Goal: Information Seeking & Learning: Learn about a topic

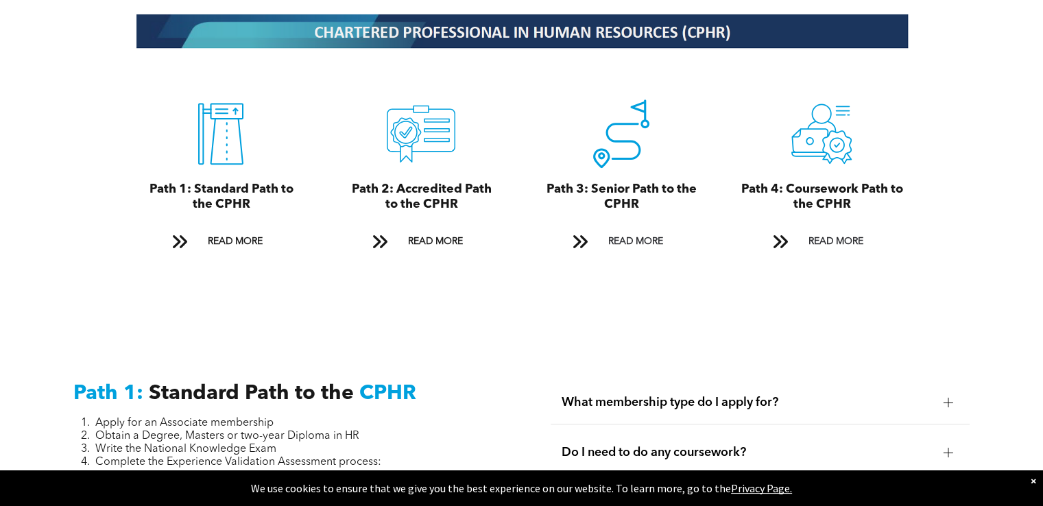
scroll to position [1536, 0]
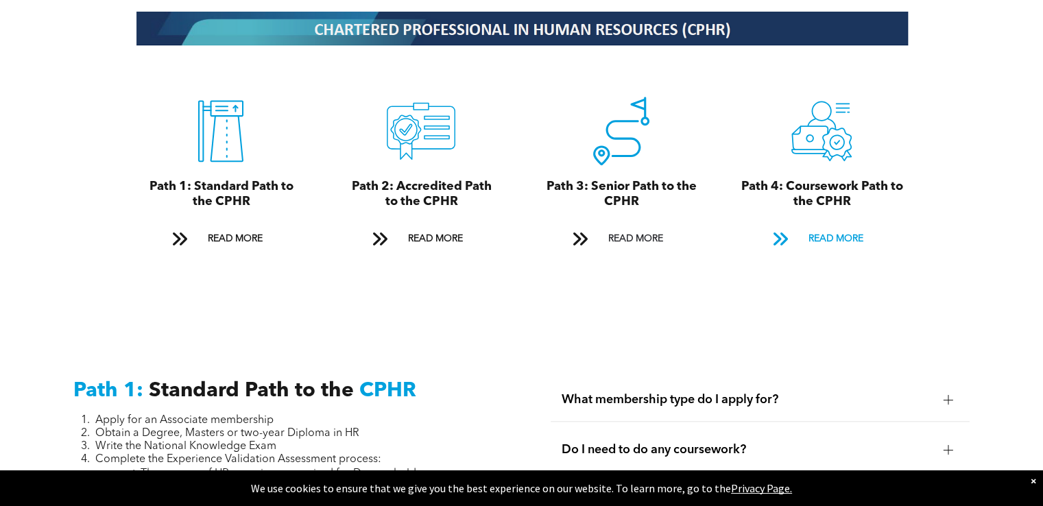
click at [836, 228] on span "READ MORE" at bounding box center [835, 238] width 64 height 25
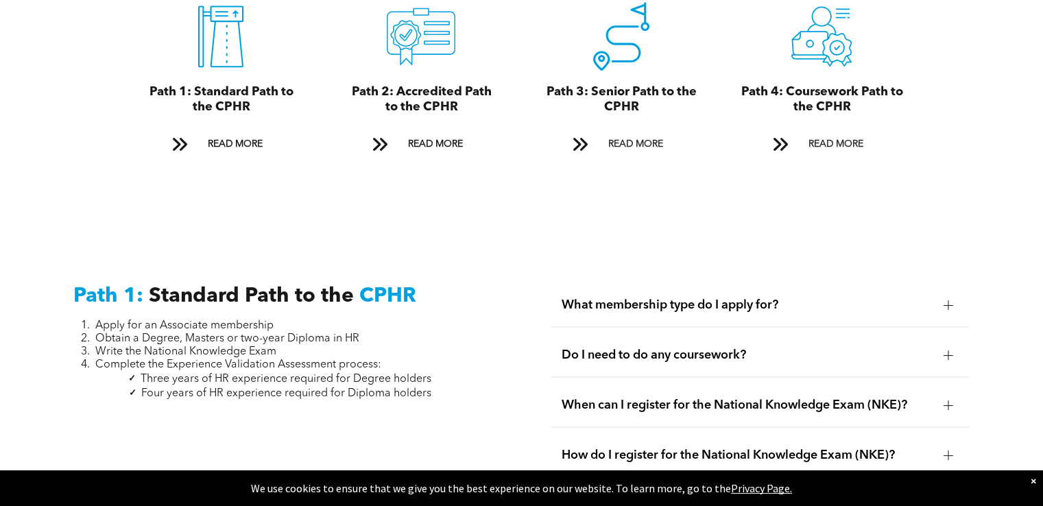
scroll to position [1506, 0]
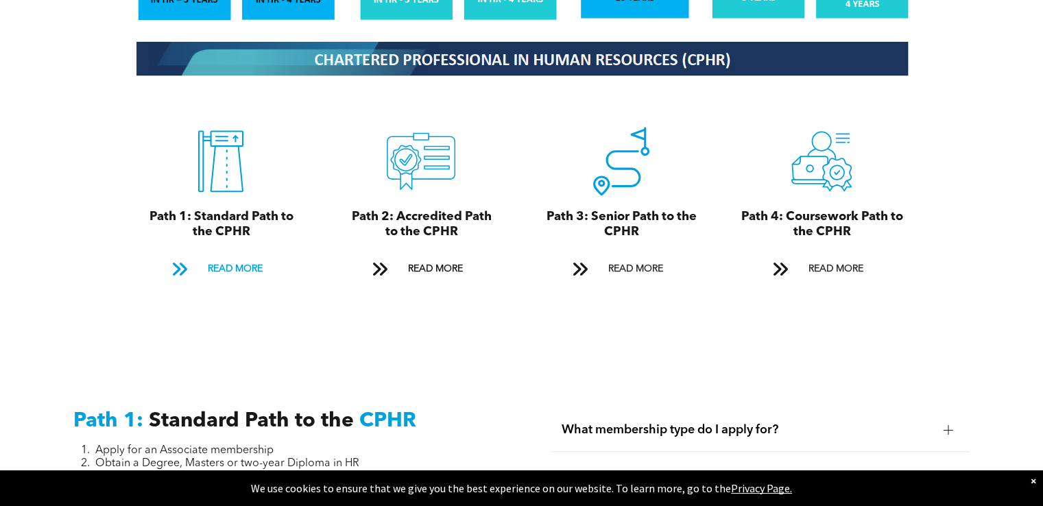
click at [232, 260] on span "READ MORE" at bounding box center [234, 268] width 64 height 25
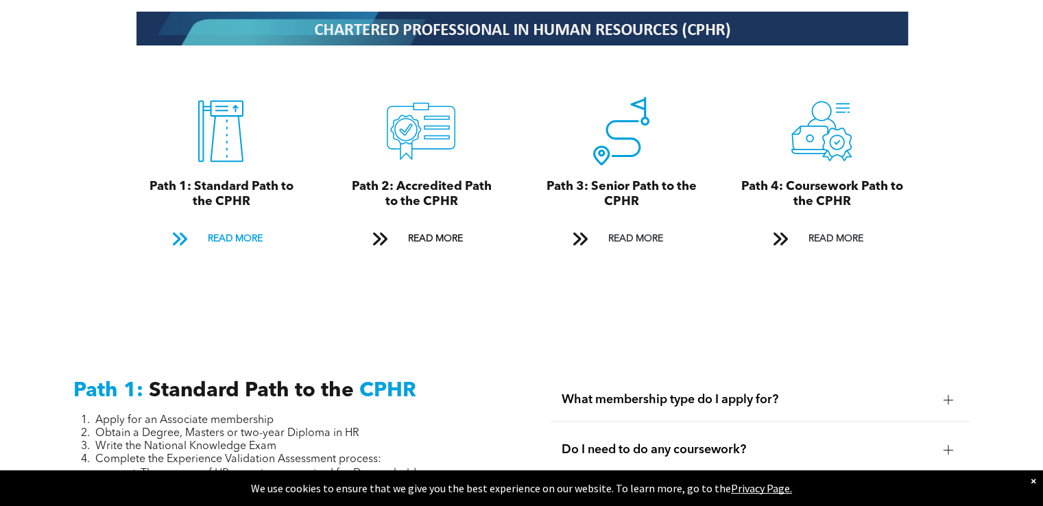
scroll to position [1436, 0]
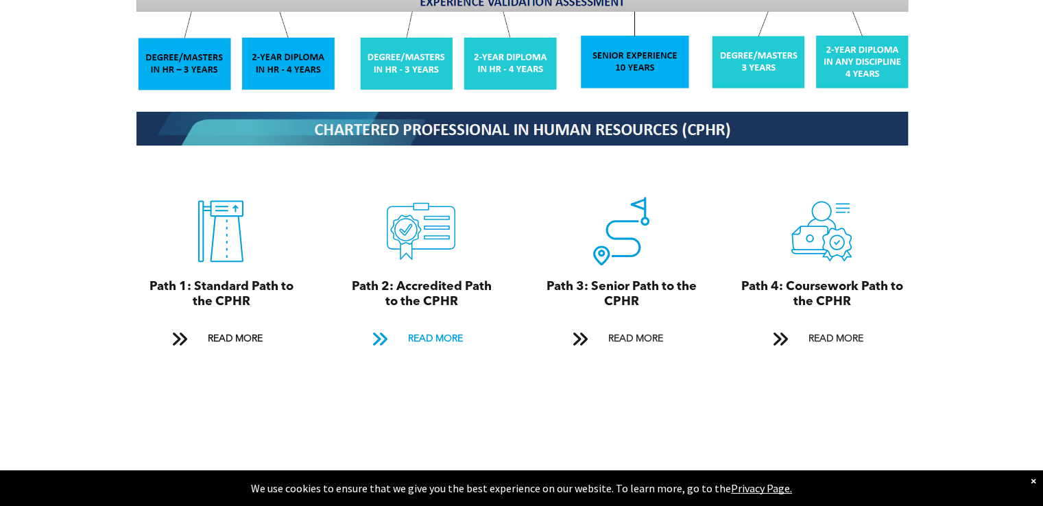
click at [431, 326] on span "READ MORE" at bounding box center [434, 338] width 64 height 25
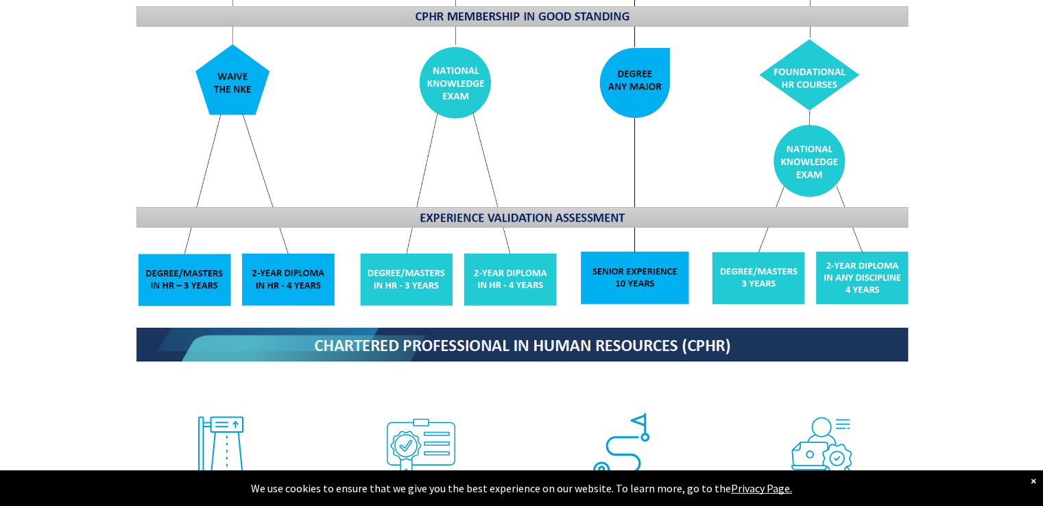
scroll to position [1494, 0]
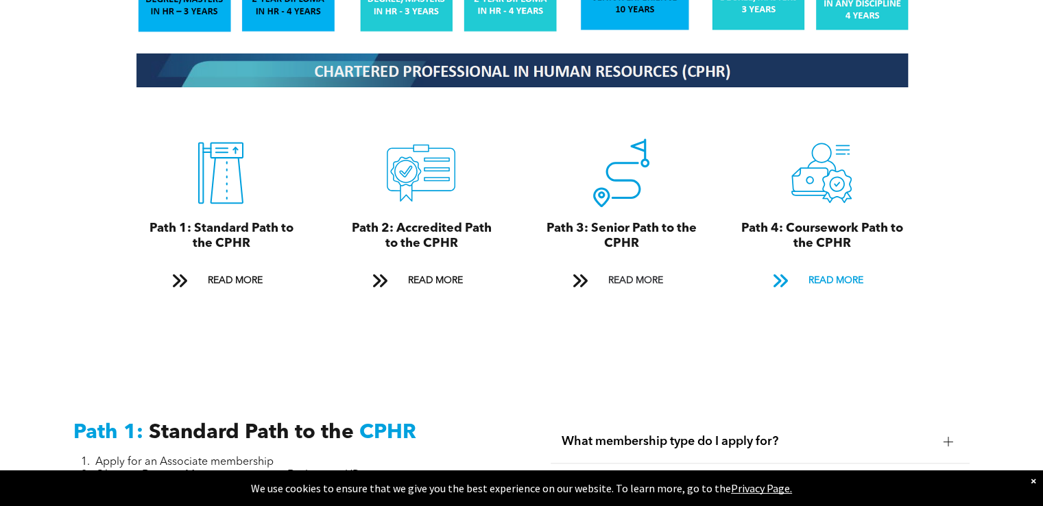
click at [826, 268] on span "READ MORE" at bounding box center [835, 280] width 64 height 25
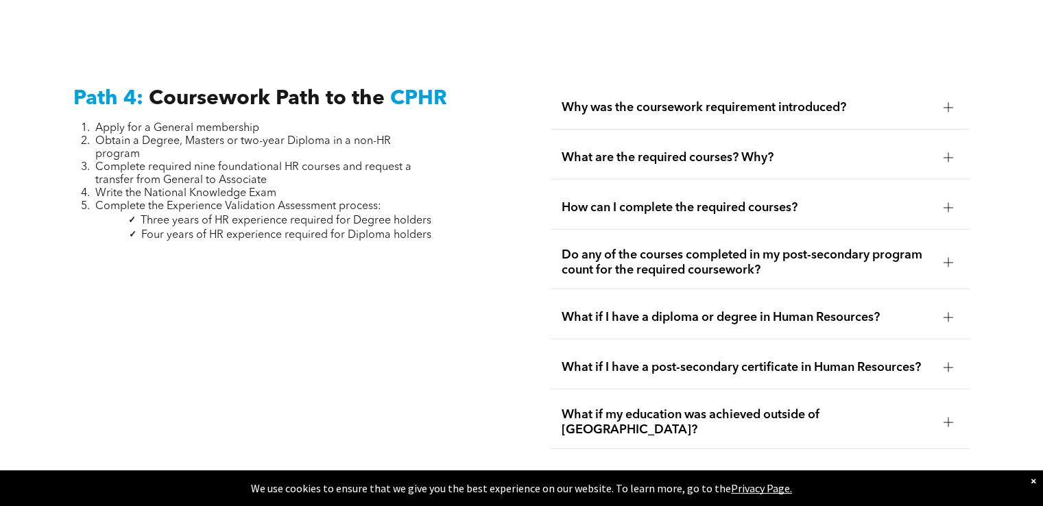
scroll to position [4042, 0]
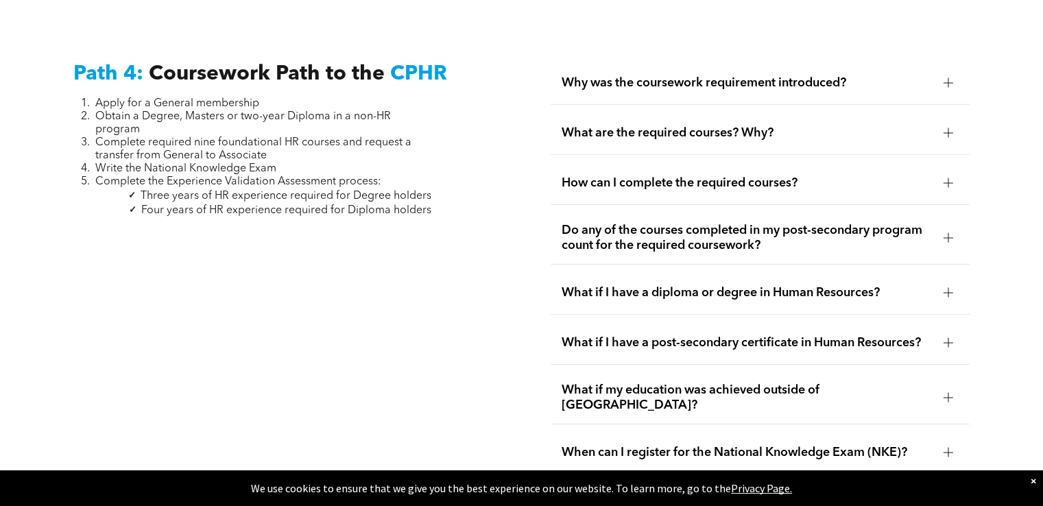
click at [943, 132] on div at bounding box center [948, 132] width 10 height 1
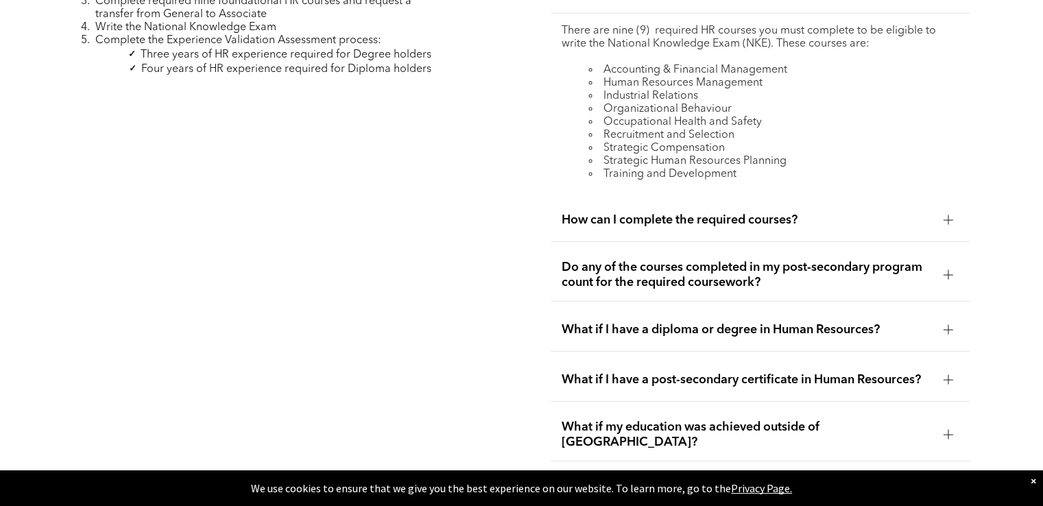
scroll to position [4248, 0]
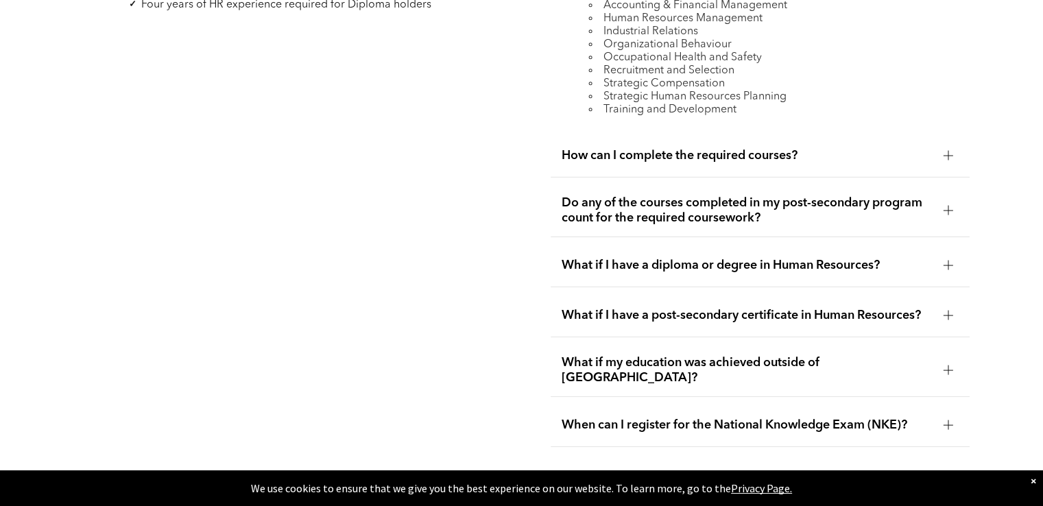
click at [950, 209] on div at bounding box center [948, 210] width 21 height 21
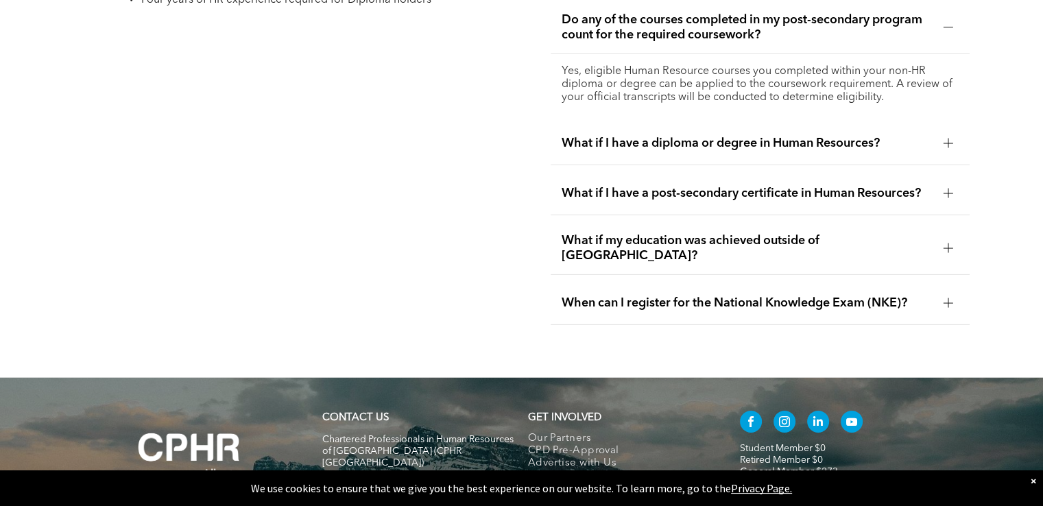
scroll to position [4316, 0]
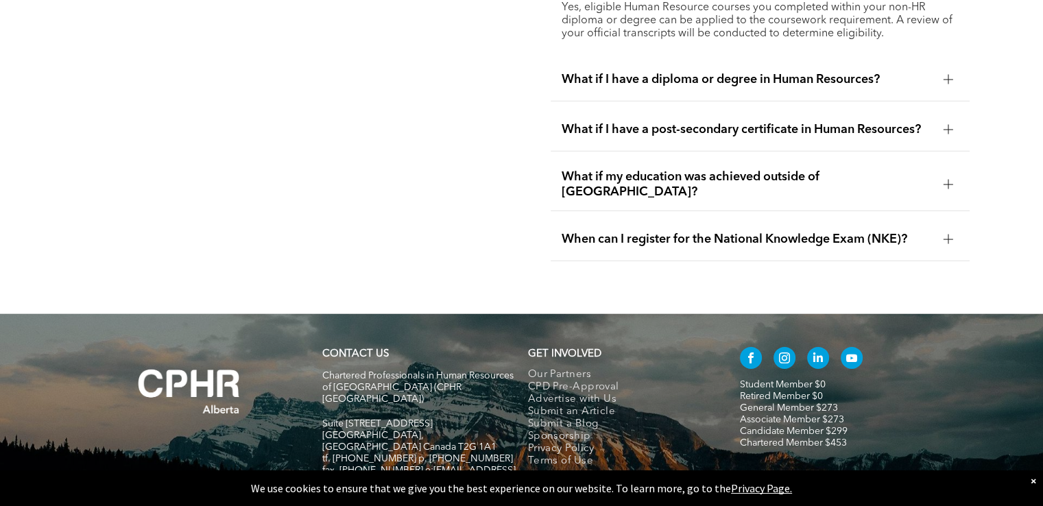
click at [947, 234] on div at bounding box center [947, 239] width 1 height 10
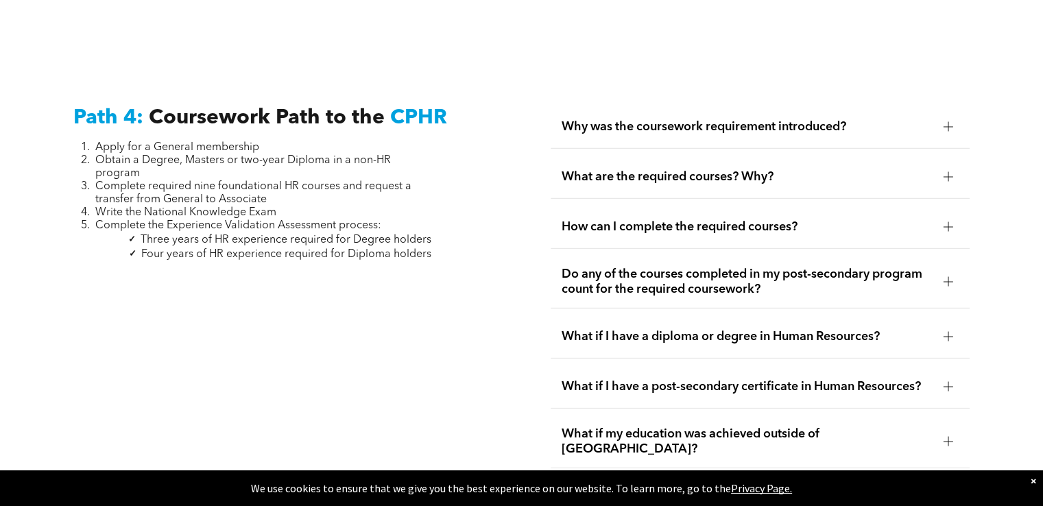
scroll to position [4004, 0]
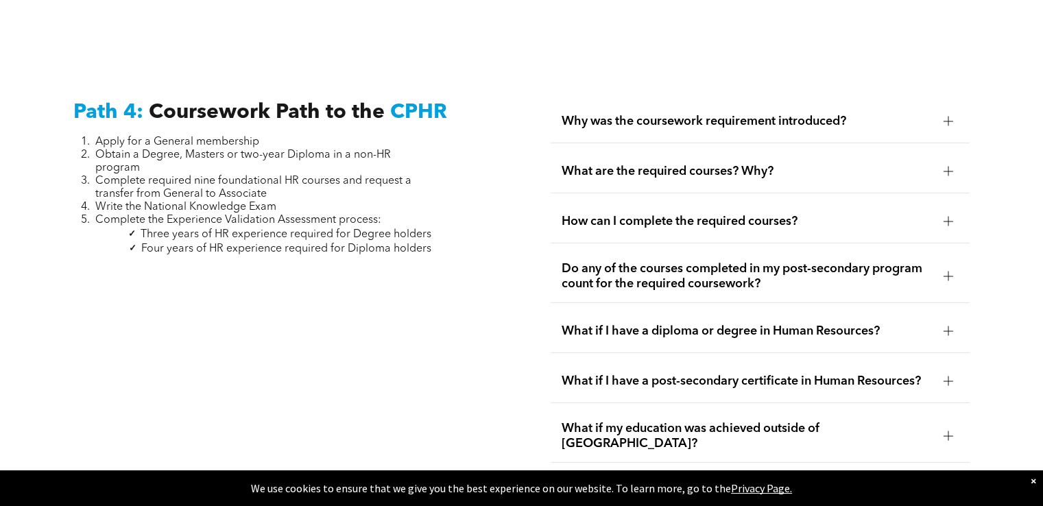
click at [946, 173] on div "What are the required courses? Why?" at bounding box center [760, 171] width 418 height 43
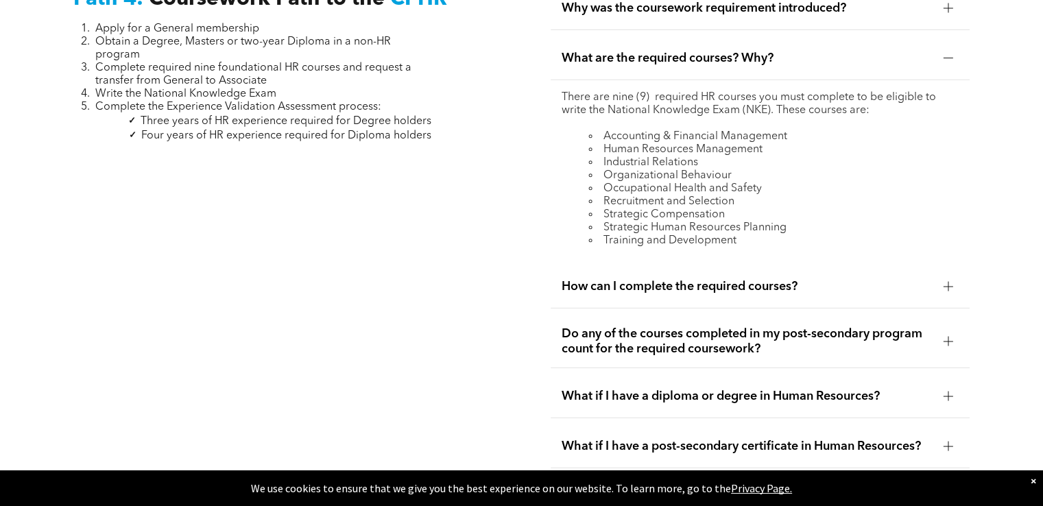
scroll to position [4141, 0]
